Goal: Task Accomplishment & Management: Manage account settings

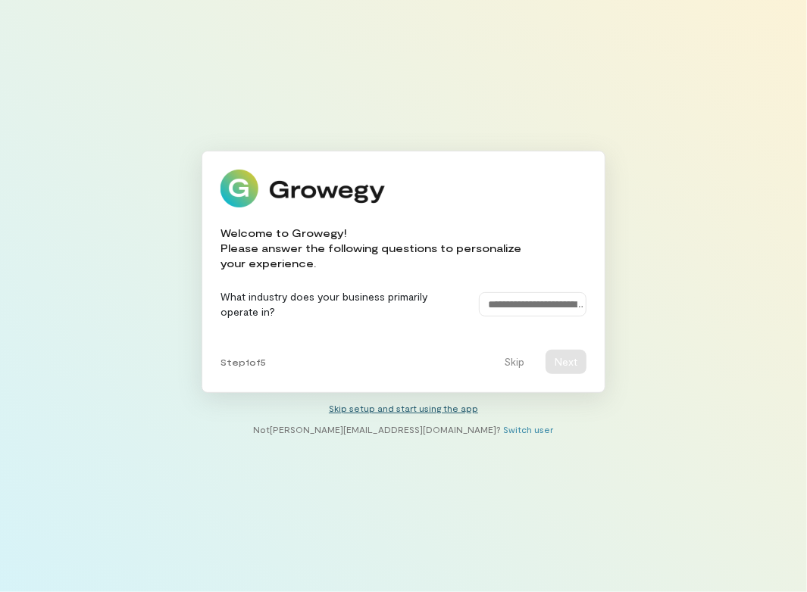
click at [460, 409] on link "Skip setup and start using the app" at bounding box center [403, 408] width 149 height 11
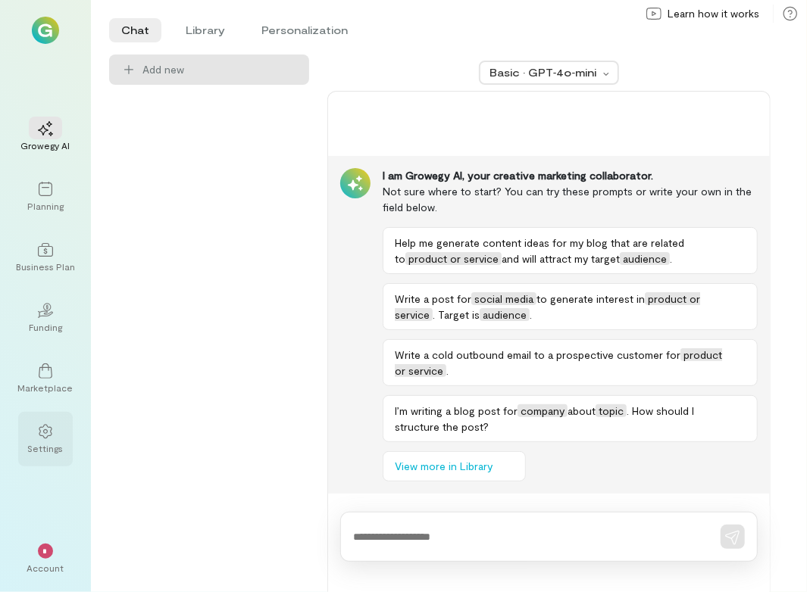
click at [45, 445] on div "Settings" at bounding box center [46, 448] width 36 height 12
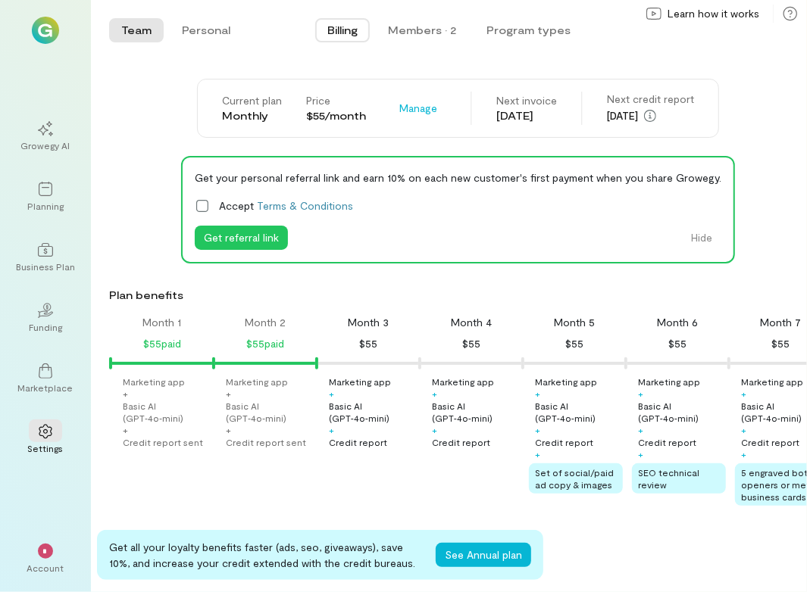
scroll to position [0, 52]
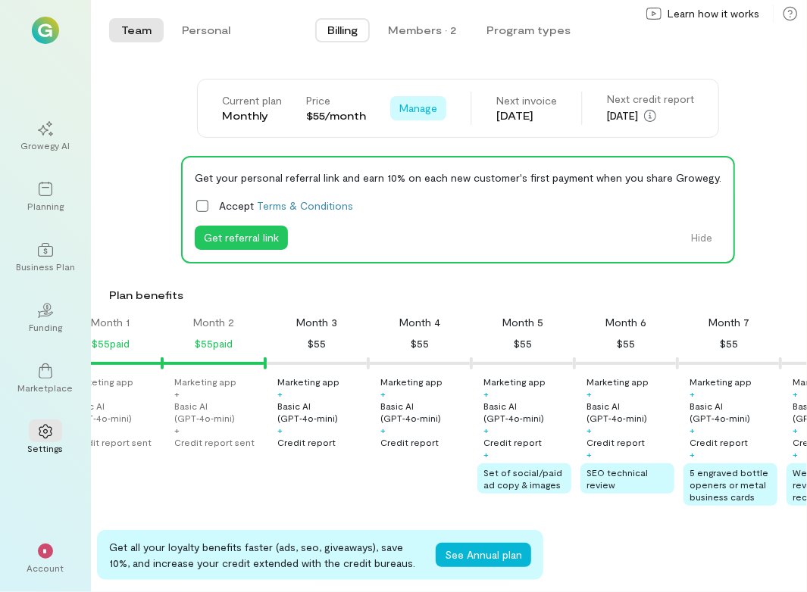
click at [422, 114] on span "Manage" at bounding box center [418, 108] width 38 height 15
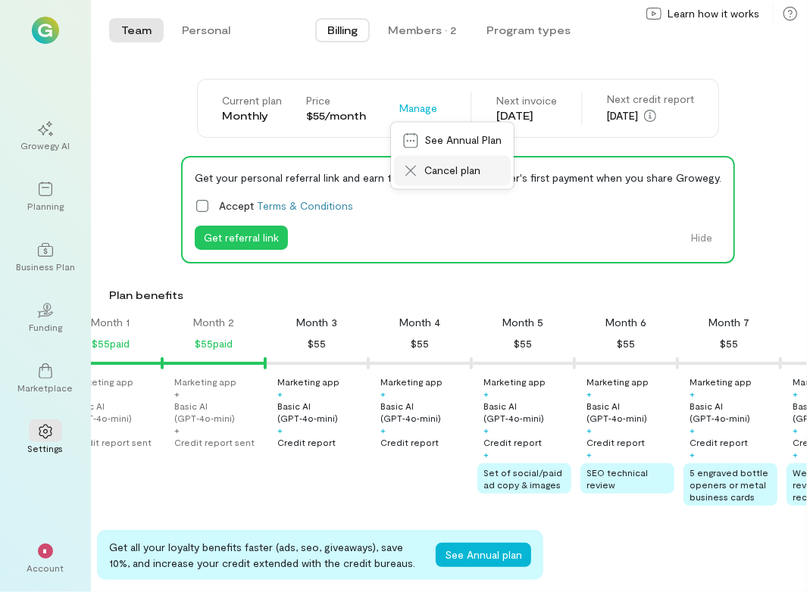
click at [441, 170] on span "Cancel plan" at bounding box center [462, 171] width 77 height 15
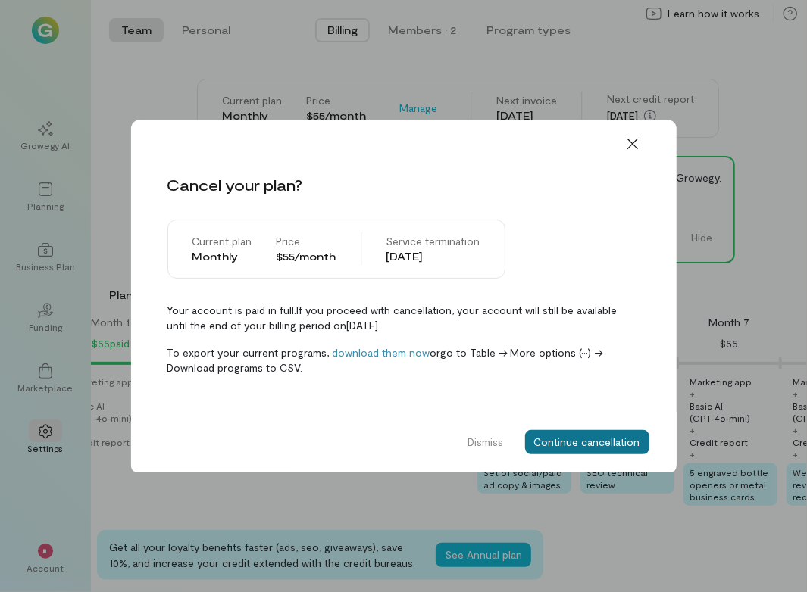
click at [595, 433] on button "Continue cancellation" at bounding box center [587, 442] width 124 height 24
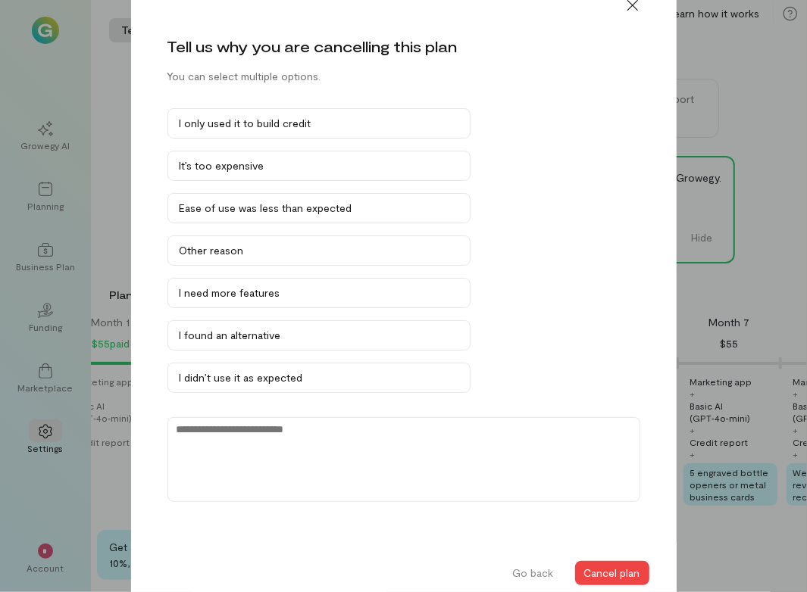
scroll to position [28, 0]
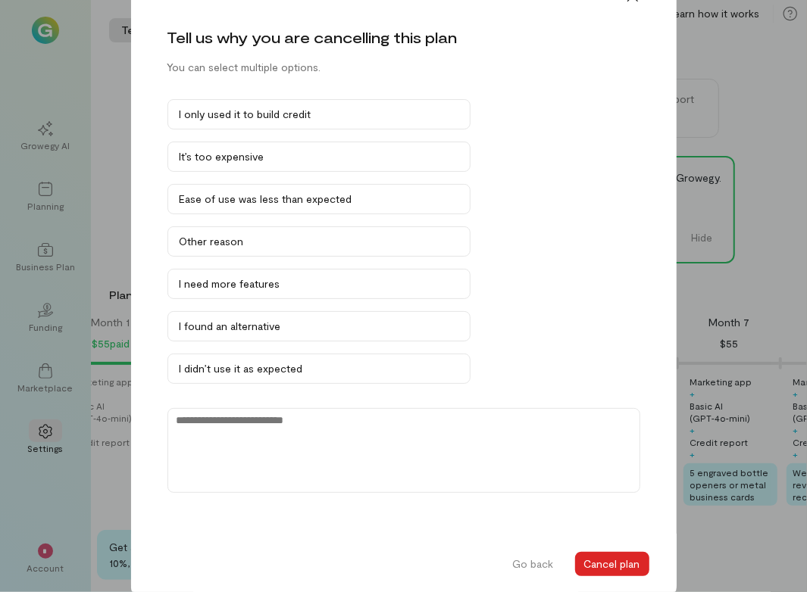
click at [614, 560] on button "Cancel plan" at bounding box center [612, 564] width 74 height 24
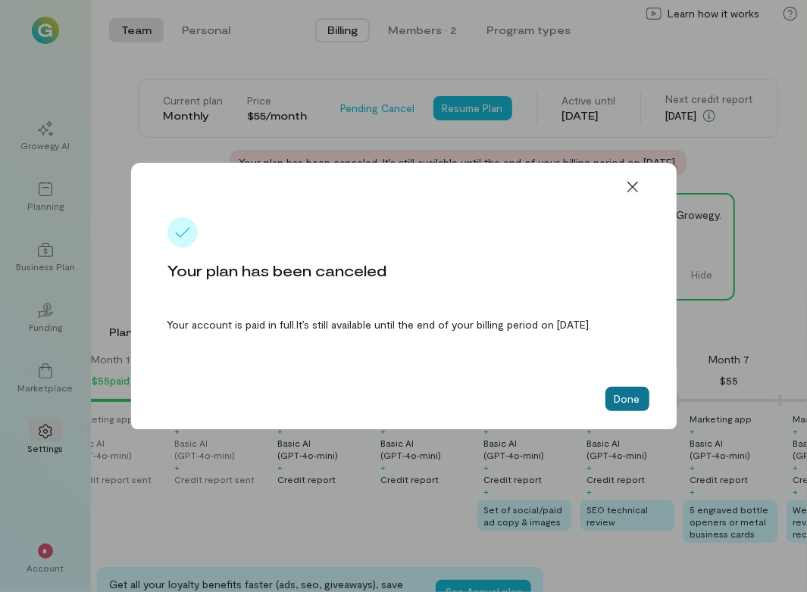
click at [631, 397] on button "Done" at bounding box center [627, 399] width 44 height 24
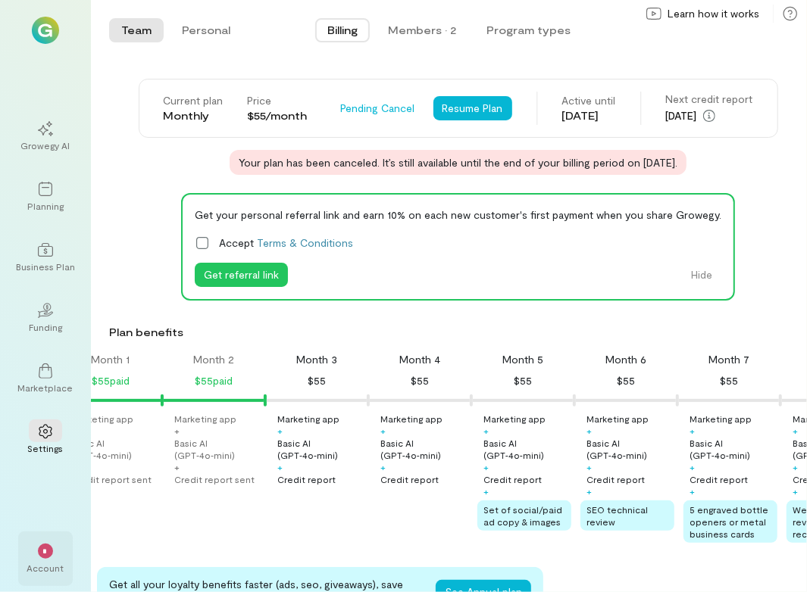
click at [41, 559] on div "*" at bounding box center [45, 550] width 33 height 23
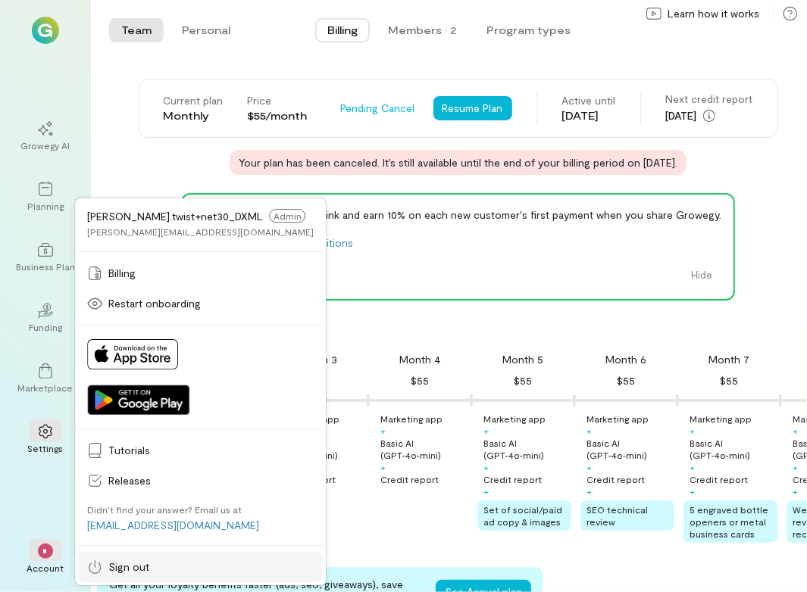
click at [140, 561] on span "Sign out" at bounding box center [210, 567] width 205 height 15
